Goal: Task Accomplishment & Management: Use online tool/utility

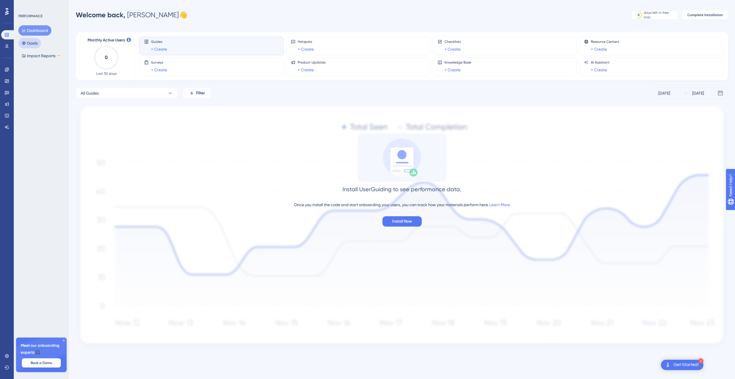
click at [30, 43] on button "Goals" at bounding box center [29, 43] width 23 height 10
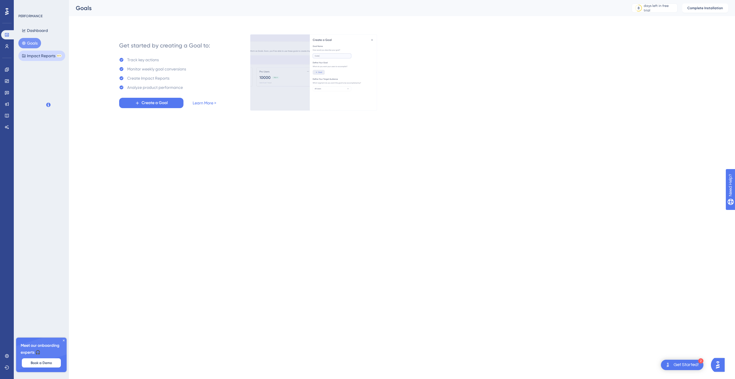
click at [31, 58] on button "Impact Reports BETA" at bounding box center [41, 56] width 47 height 10
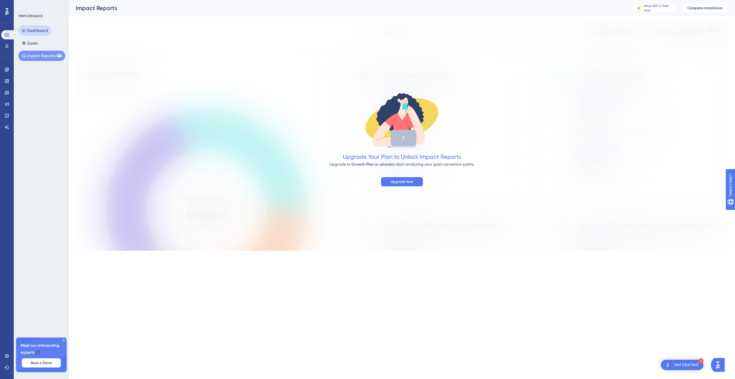
click at [26, 26] on button "Dashboard" at bounding box center [34, 30] width 33 height 10
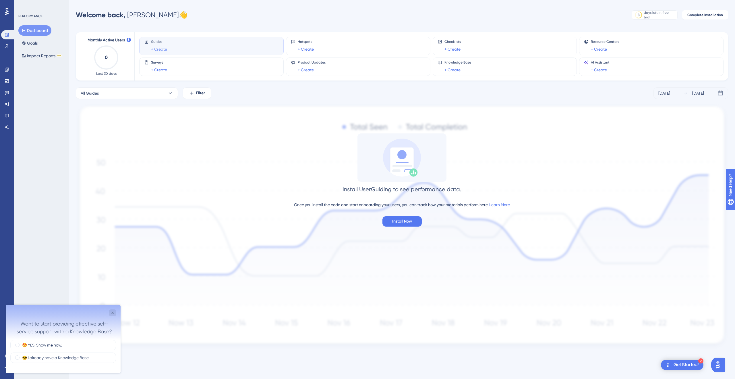
click at [160, 51] on link "+ Create" at bounding box center [159, 49] width 16 height 7
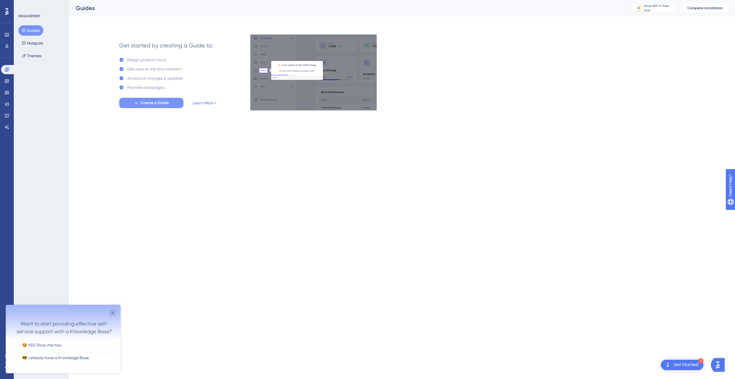
click at [150, 105] on span "Create a Guide" at bounding box center [154, 102] width 28 height 7
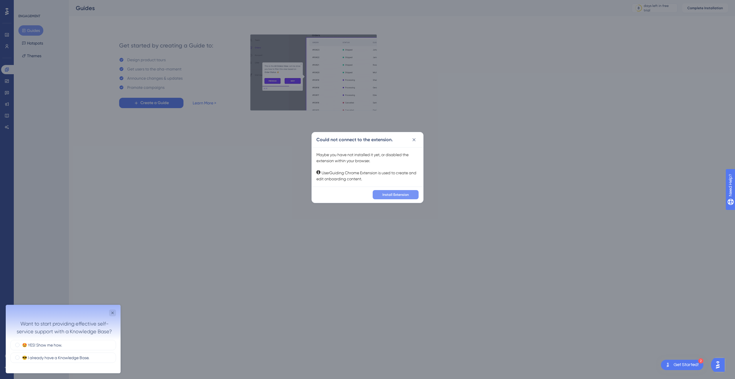
click at [396, 196] on span "Install Extension" at bounding box center [396, 194] width 26 height 5
